Goal: Task Accomplishment & Management: Manage account settings

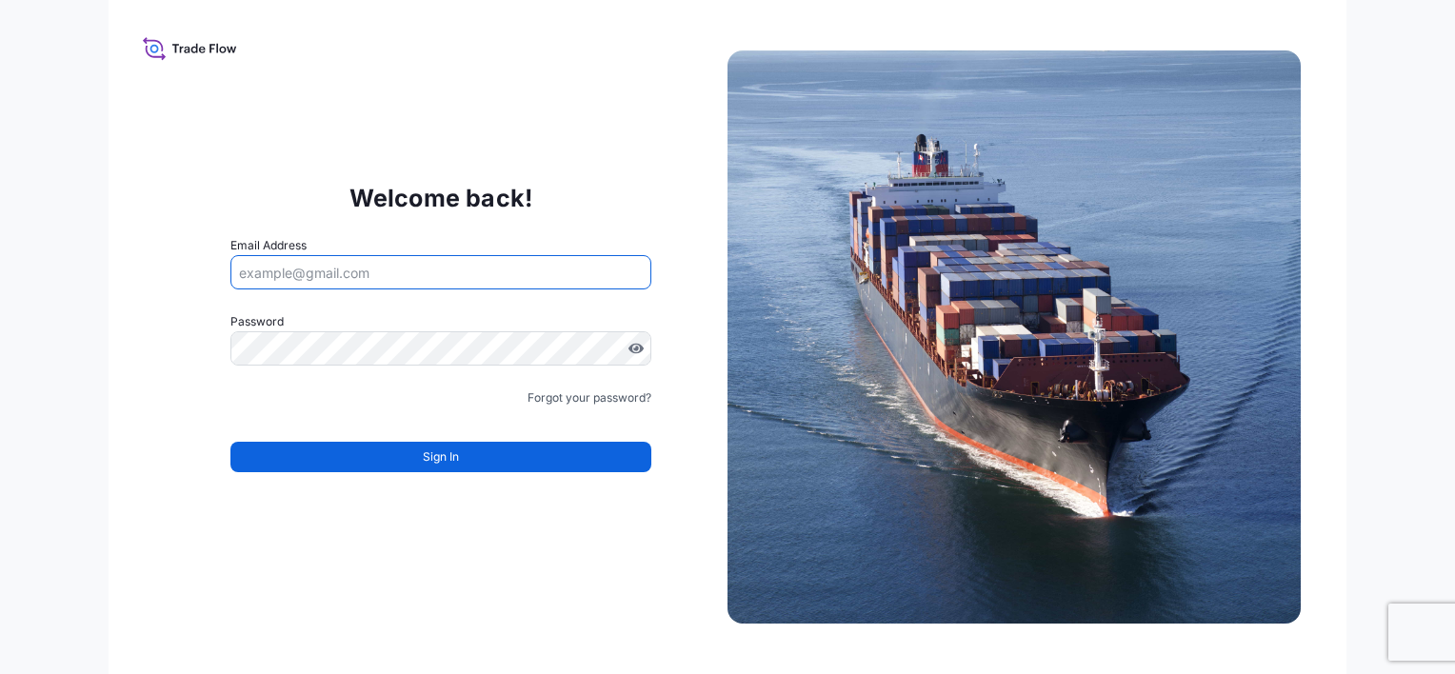
click at [379, 282] on input "Email Address" at bounding box center [440, 272] width 421 height 34
type input "Oscar.Ruiz@psabdp.com"
drag, startPoint x: 445, startPoint y: 269, endPoint x: 54, endPoint y: 248, distance: 390.9
click at [57, 246] on div "Welcome back! Email Address Oscar.Ruiz@psabdp.com Password Password is required…" at bounding box center [727, 337] width 1455 height 674
paste input "email"
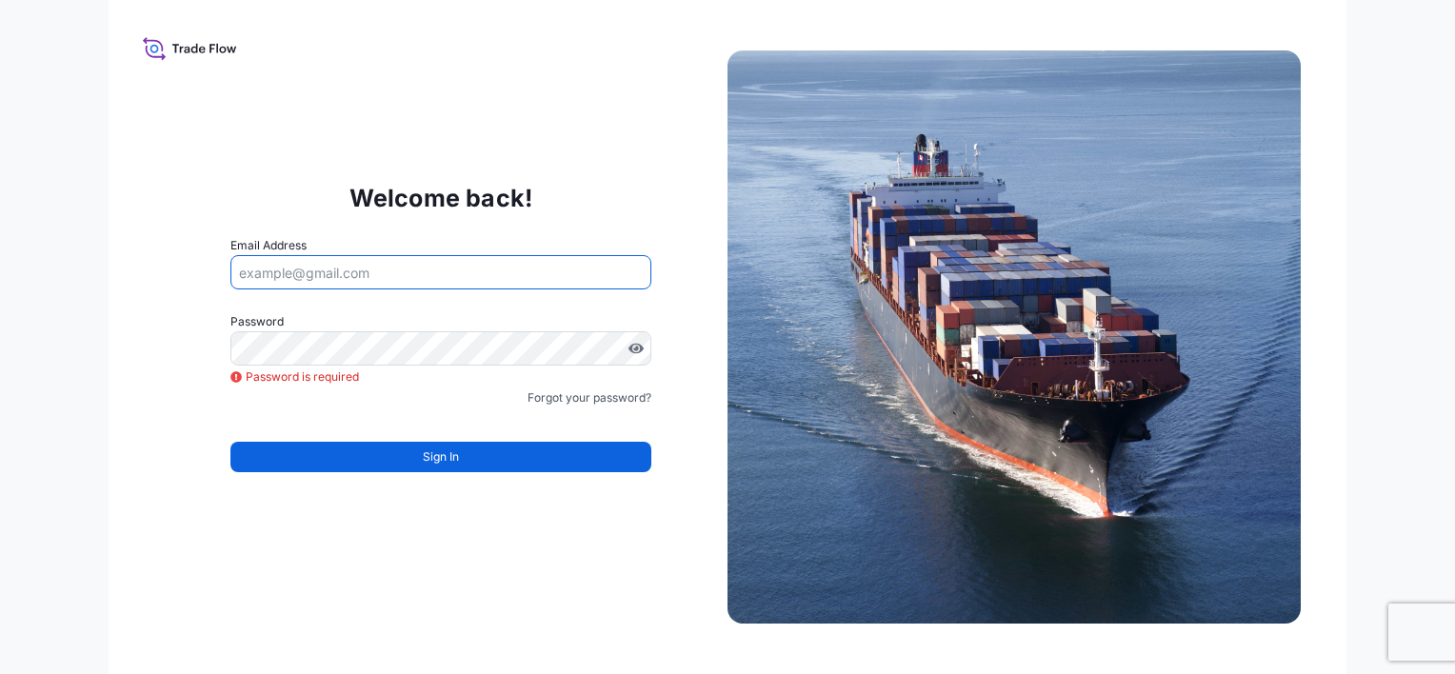
paste input "email"
click at [426, 271] on input "Email Address" at bounding box center [440, 272] width 421 height 34
paste input "rocio.soriano@psabdp.com"
click at [427, 270] on input "Email Address" at bounding box center [440, 272] width 421 height 34
type input "rocio.soriano@psabdp.com"
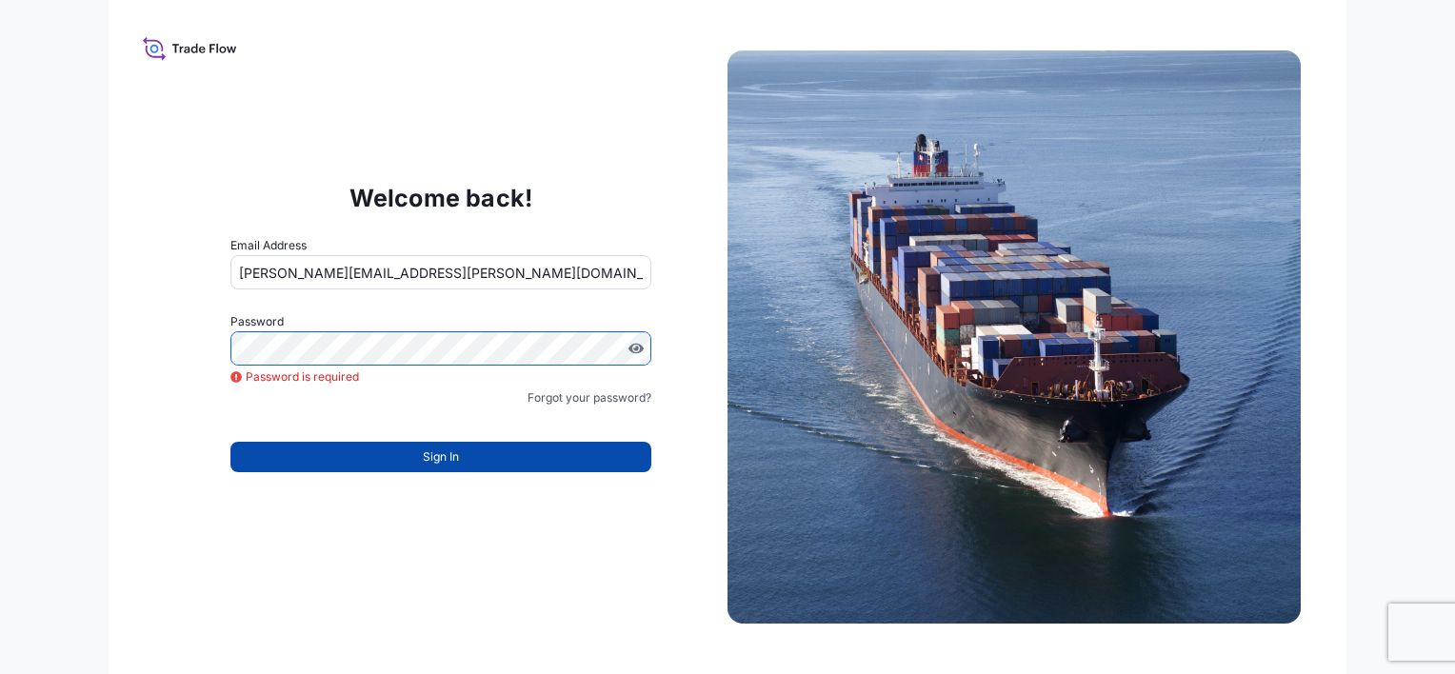
click at [423, 464] on span "Sign In" at bounding box center [441, 457] width 36 height 19
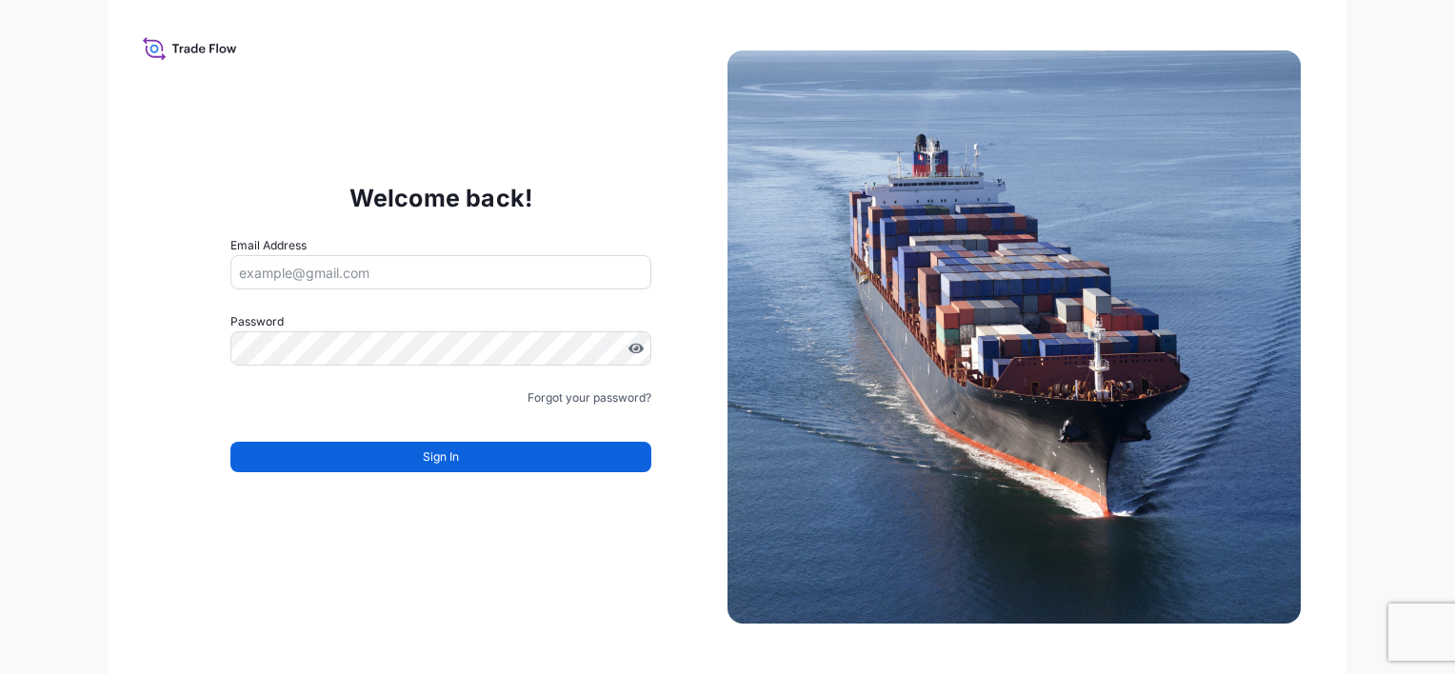
click at [468, 270] on input "Email Address" at bounding box center [440, 272] width 421 height 34
type input "[PERSON_NAME][EMAIL_ADDRESS][PERSON_NAME][DOMAIN_NAME]"
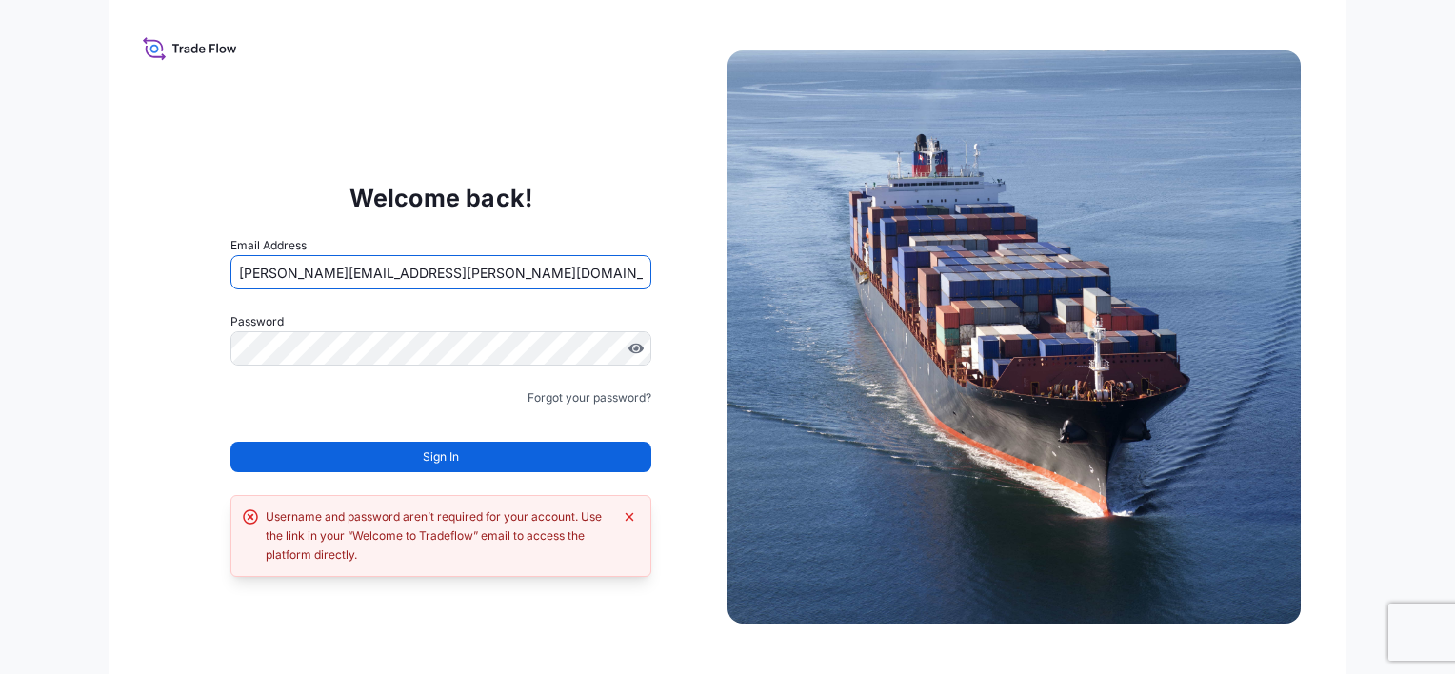
drag, startPoint x: 321, startPoint y: 272, endPoint x: 90, endPoint y: 258, distance: 230.9
click at [91, 259] on div "Welcome back! Email Address [PERSON_NAME][EMAIL_ADDRESS][PERSON_NAME][DOMAIN_NA…" at bounding box center [727, 337] width 1455 height 674
click at [345, 145] on div "Welcome back! Email Address [PERSON_NAME][EMAIL_ADDRESS][PERSON_NAME][DOMAIN_NA…" at bounding box center [440, 337] width 573 height 392
click at [632, 518] on icon "Dismiss error" at bounding box center [629, 516] width 15 height 15
